Goal: Task Accomplishment & Management: Use online tool/utility

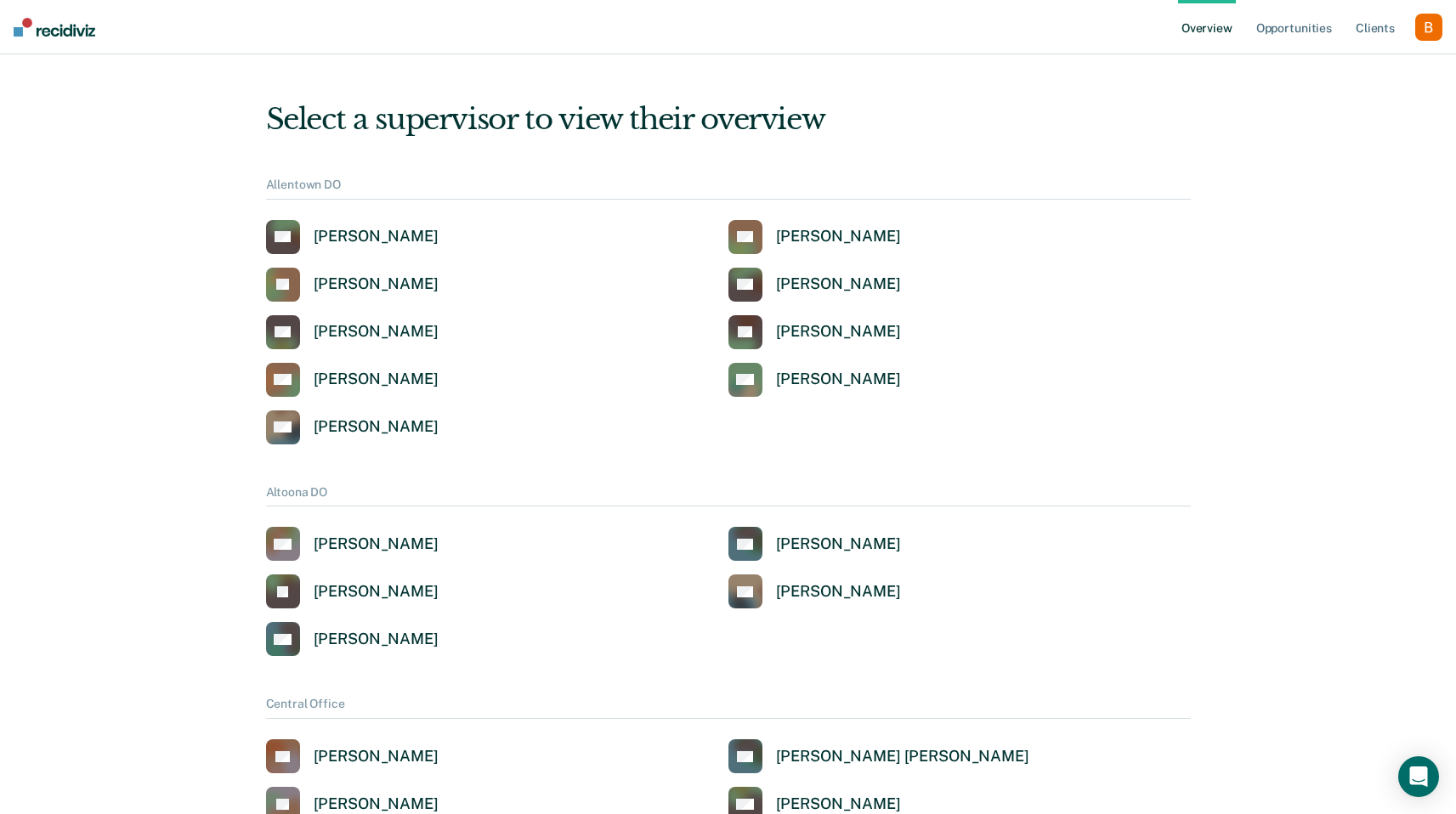
click at [1438, 28] on div "button" at bounding box center [1428, 27] width 28 height 28
click at [1372, 67] on link "Profile" at bounding box center [1361, 69] width 137 height 14
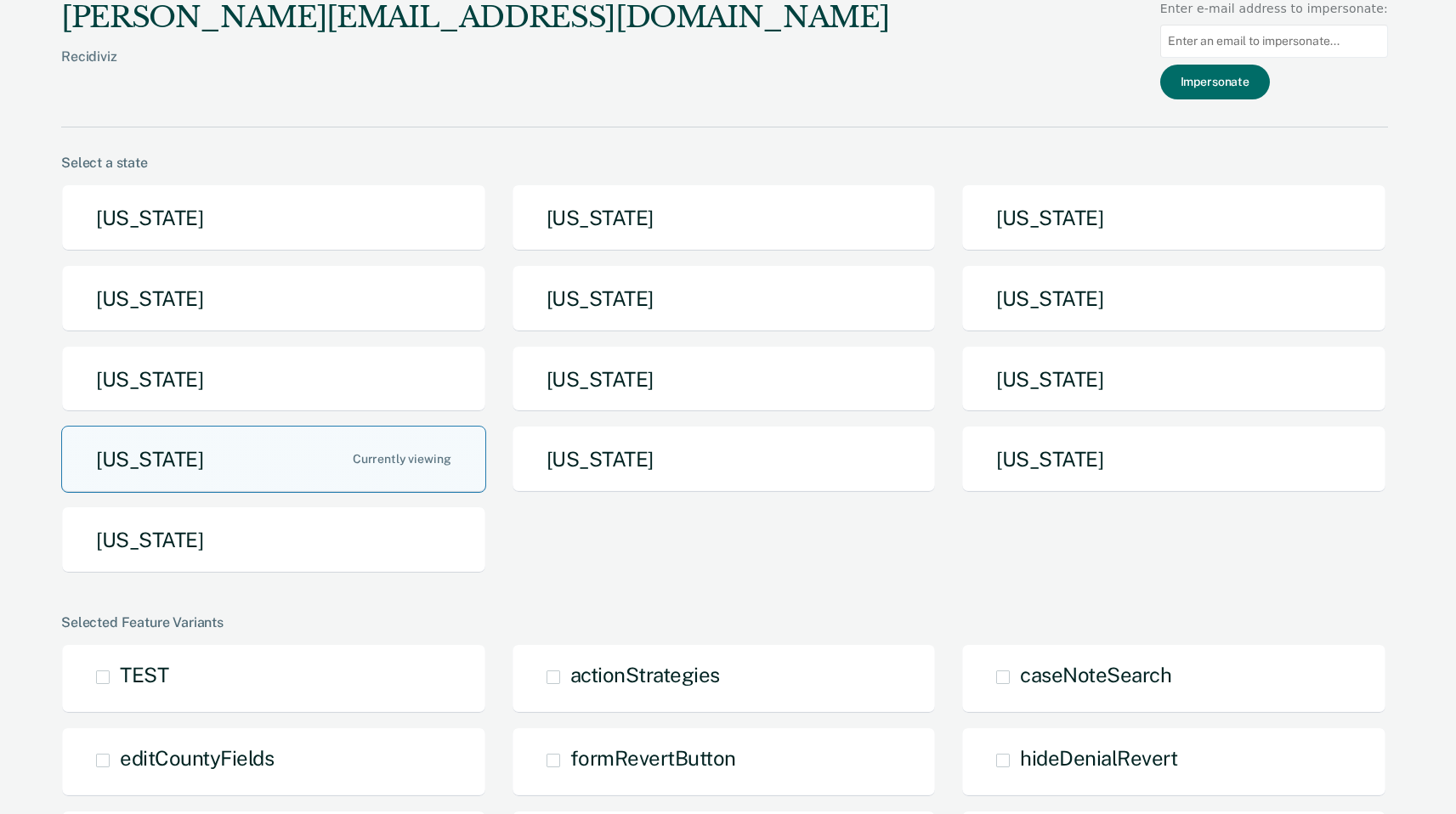
click at [293, 448] on button "[US_STATE]" at bounding box center [274, 459] width 425 height 67
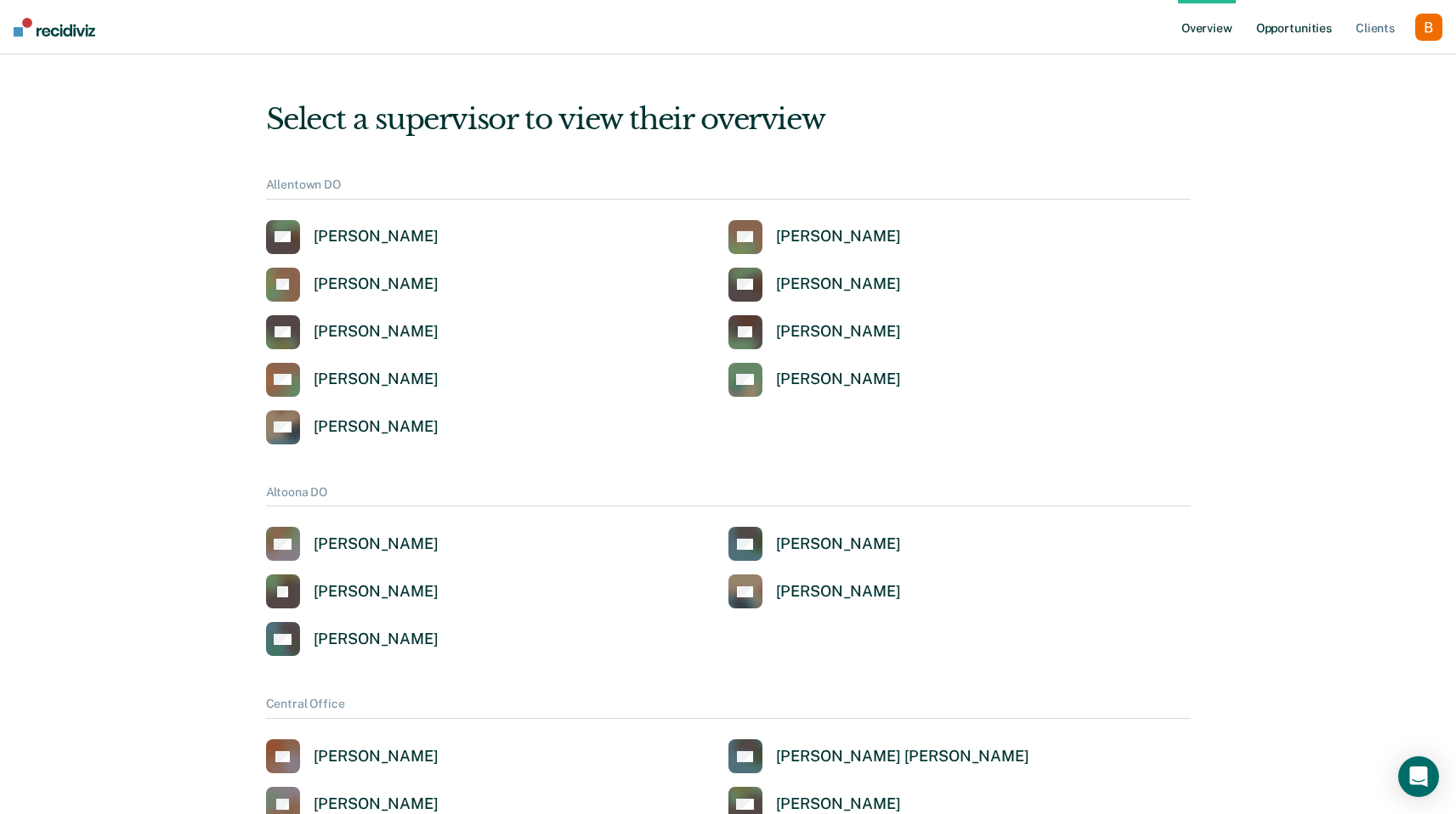
click at [1296, 30] on link "Opportunities" at bounding box center [1294, 27] width 83 height 54
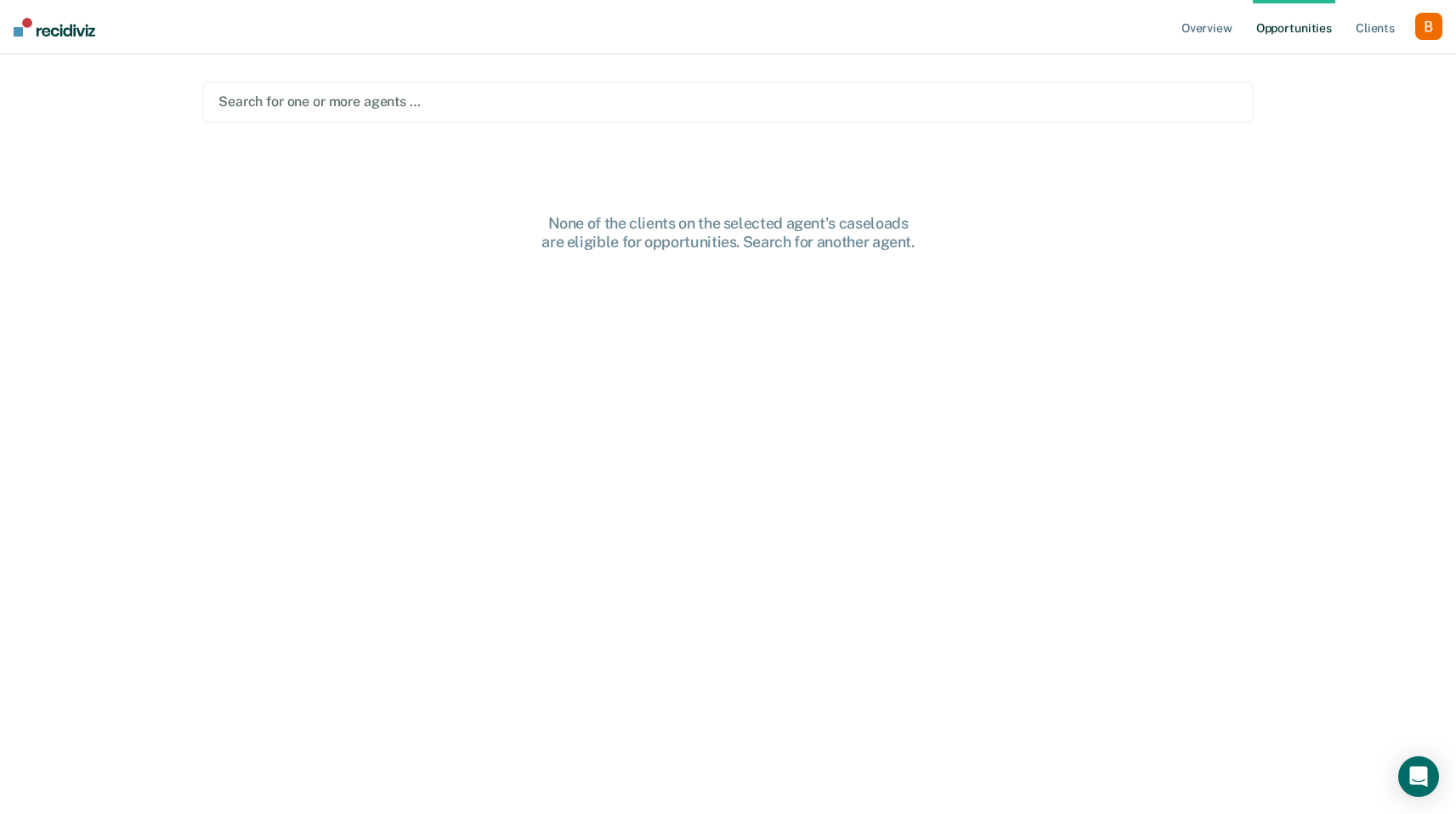
click at [520, 135] on main "Search for one or more agents … None of the clients on the selected agent's cas…" at bounding box center [728, 413] width 1092 height 719
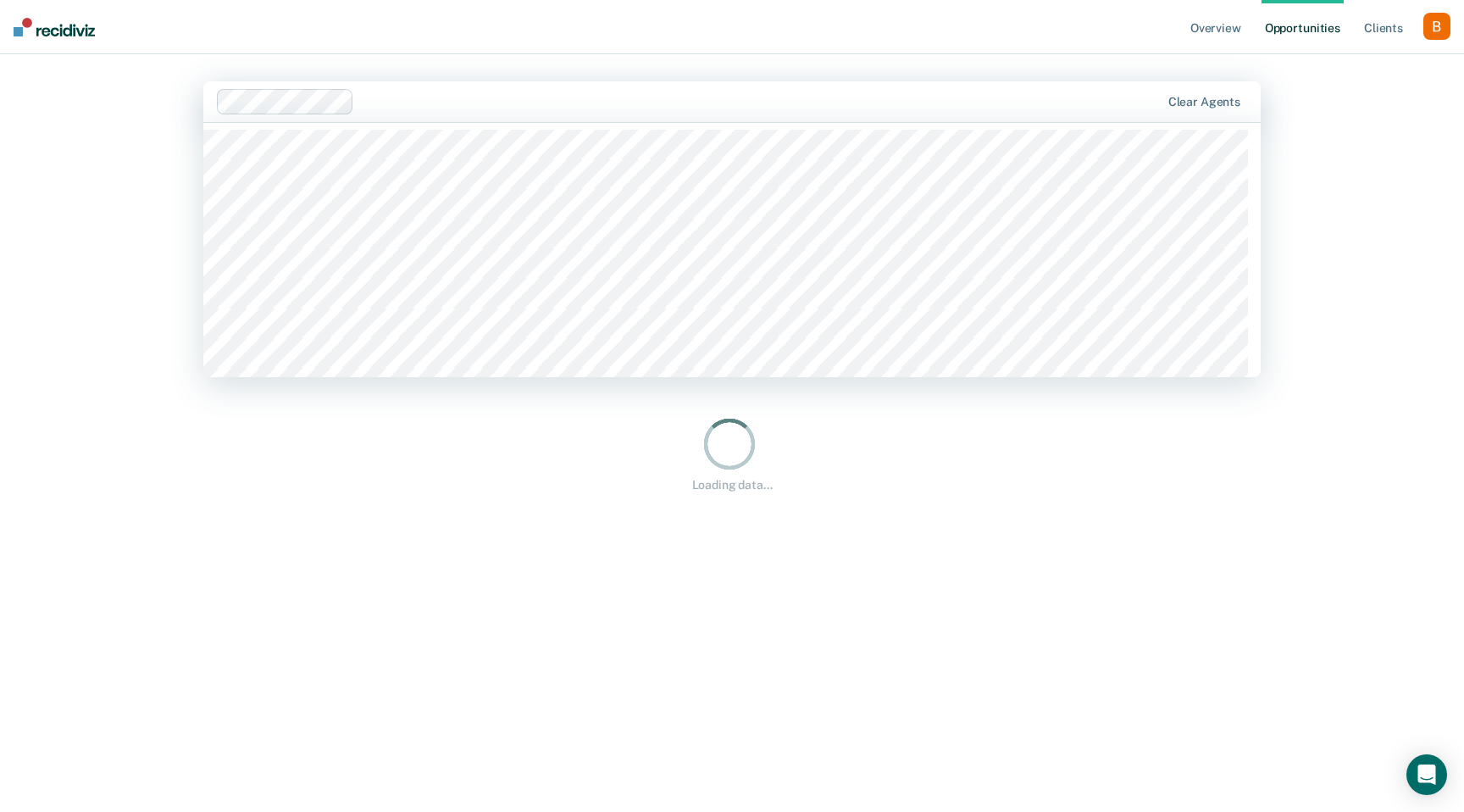
click at [528, 109] on div at bounding box center [760, 101] width 799 height 20
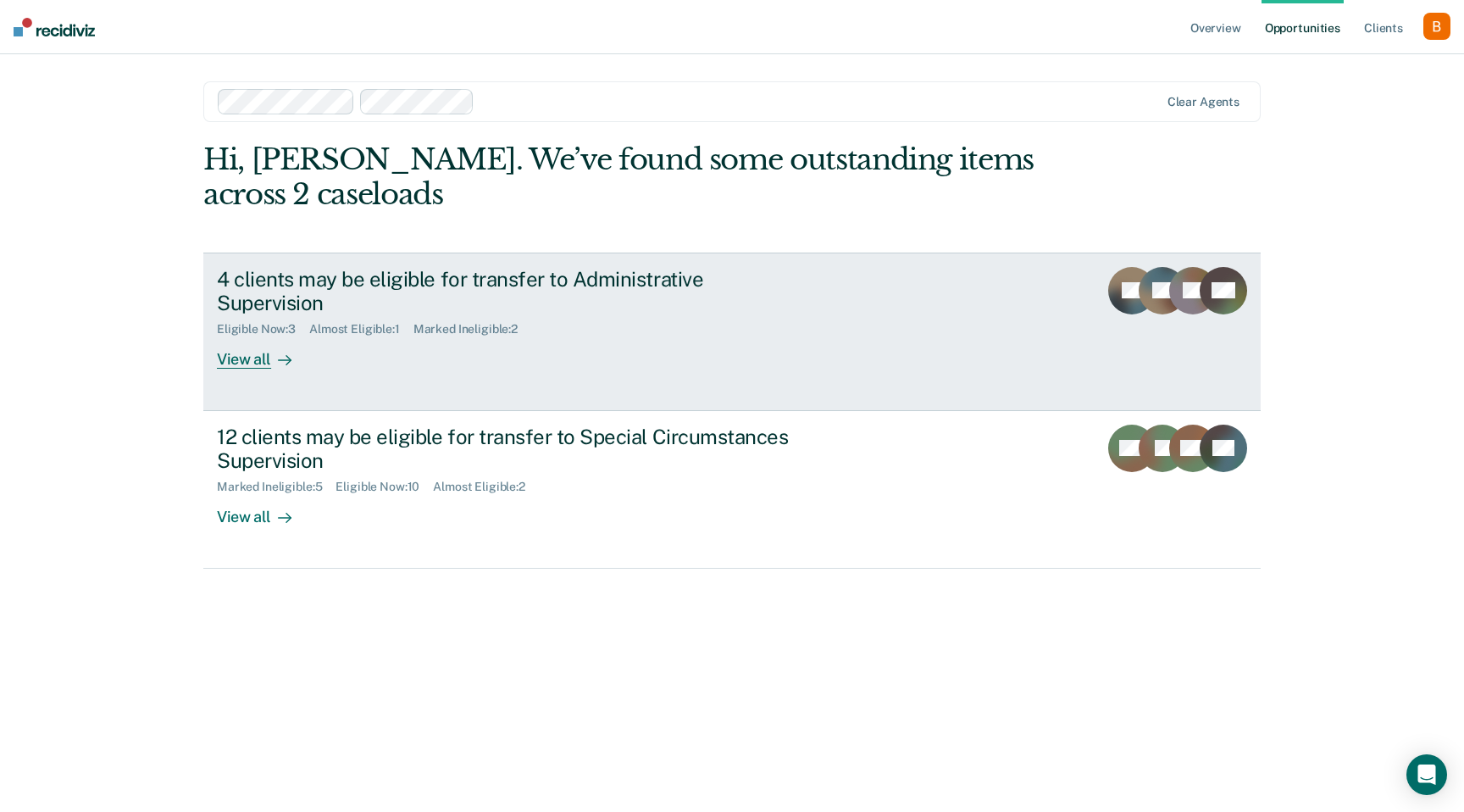
click at [518, 286] on div "4 clients may be eligible for transfer to Administrative Supervision" at bounding box center [514, 291] width 595 height 49
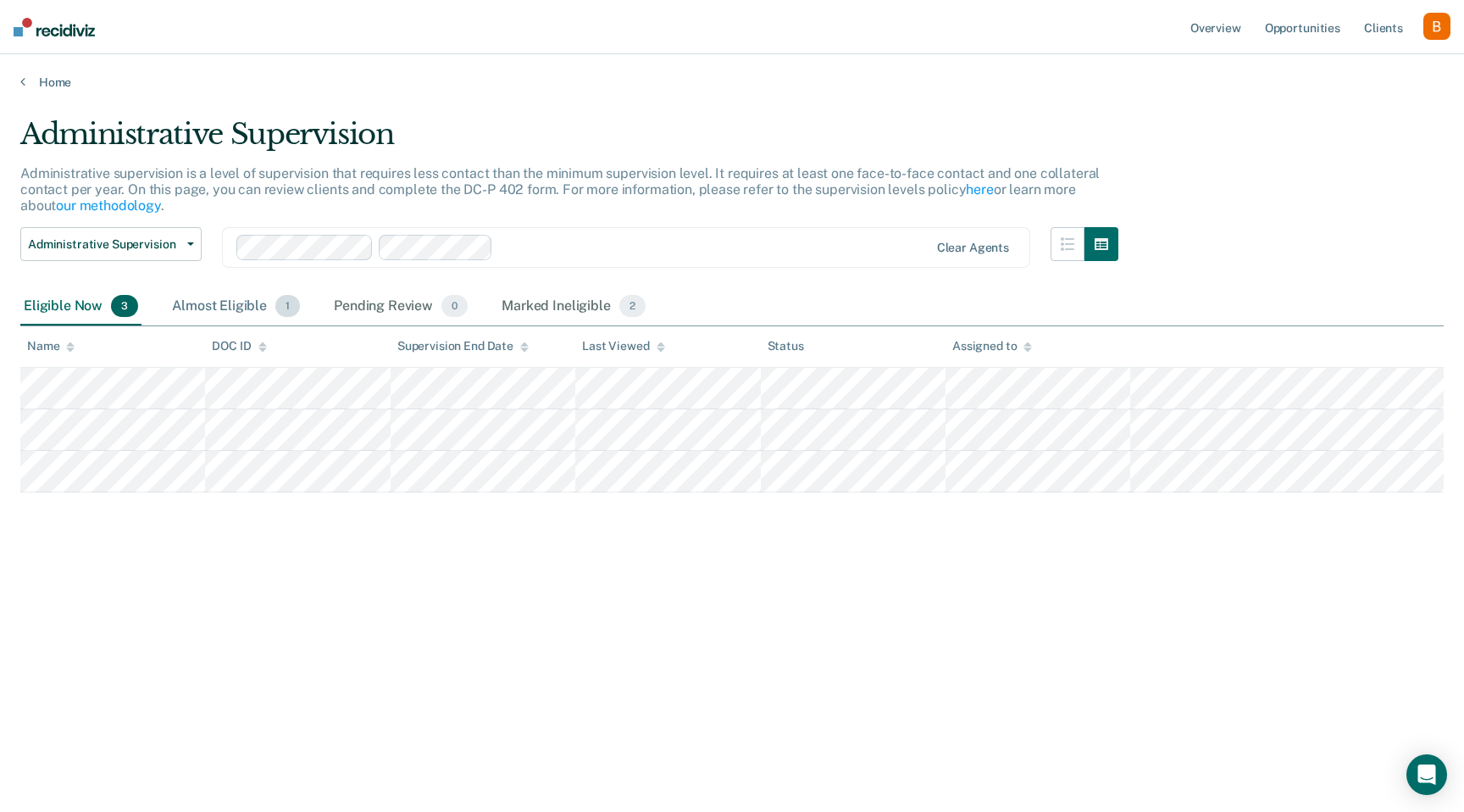
click at [227, 309] on div "Almost Eligible 1" at bounding box center [236, 306] width 135 height 37
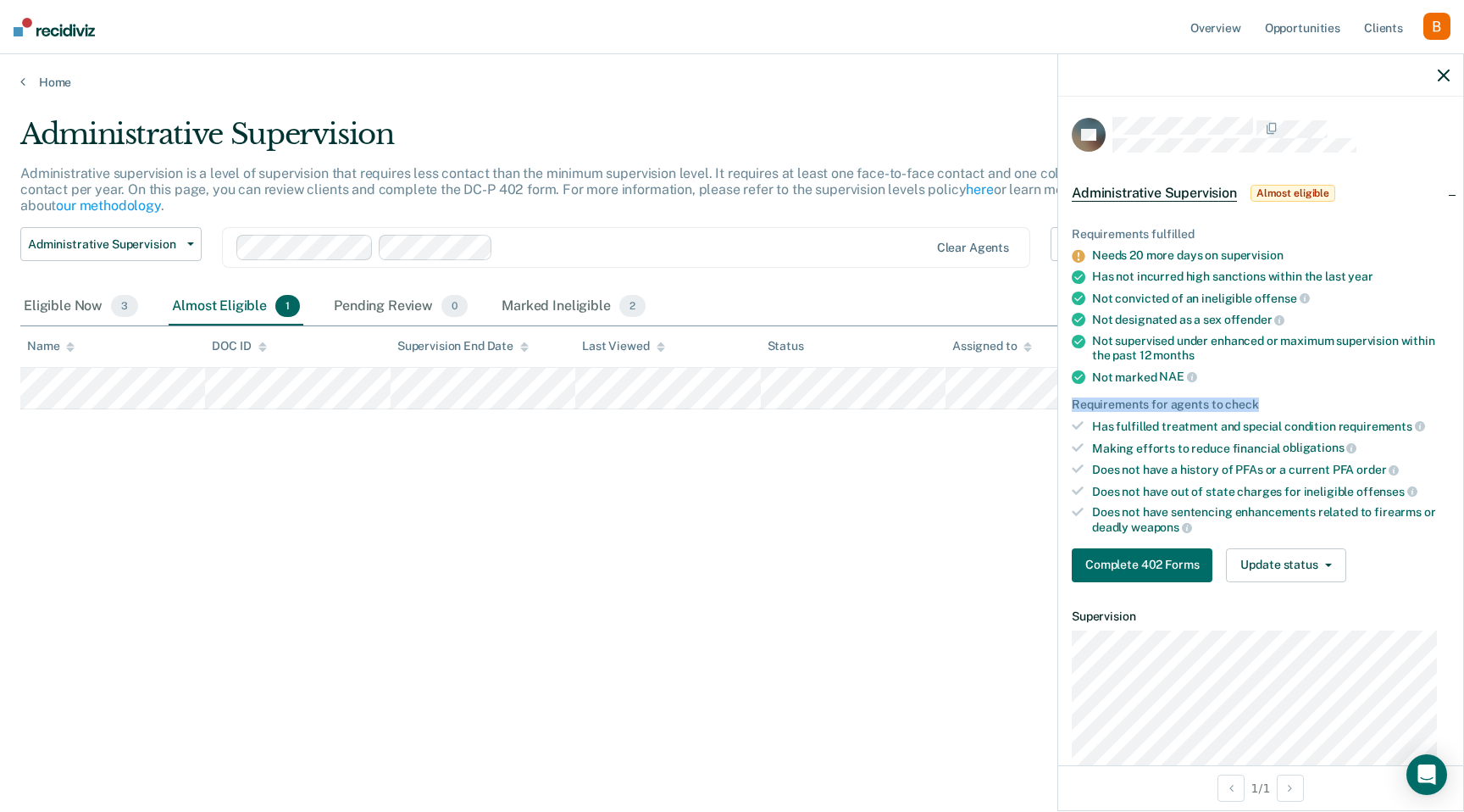
drag, startPoint x: 1269, startPoint y: 400, endPoint x: 1072, endPoint y: 401, distance: 197.0
click at [1072, 401] on div "Requirements for agents to check" at bounding box center [1261, 404] width 378 height 14
copy div "Requirements for agents to check"
